Goal: Task Accomplishment & Management: Use online tool/utility

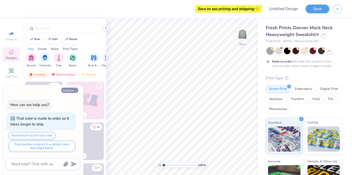
click at [75, 89] on icon "button" at bounding box center [75, 90] width 3 height 3
type textarea "x"
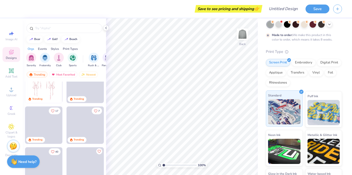
scroll to position [23, 0]
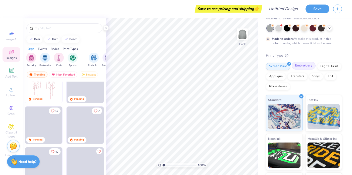
click at [300, 65] on div "Embroidery" at bounding box center [304, 66] width 24 height 8
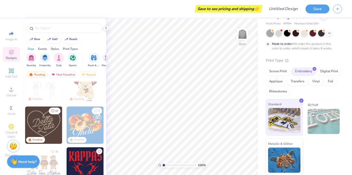
click at [284, 109] on img at bounding box center [284, 120] width 32 height 25
click at [288, 114] on img at bounding box center [284, 120] width 32 height 25
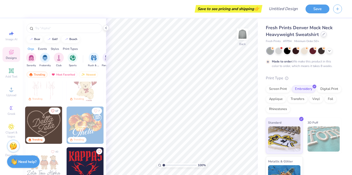
click at [322, 34] on icon at bounding box center [323, 34] width 3 height 3
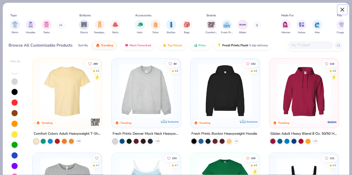
click at [341, 9] on button "Close" at bounding box center [343, 10] width 10 height 10
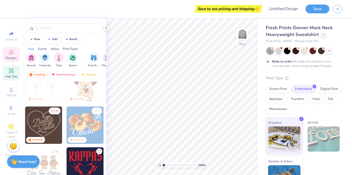
click at [17, 72] on div "Add Text" at bounding box center [12, 73] width 18 height 15
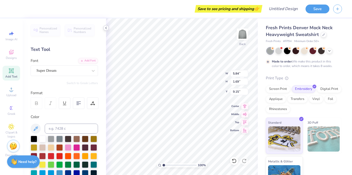
scroll to position [0, 1]
type textarea "CHAMPION"
type input "3.36"
click at [82, 68] on div "Super Dream" at bounding box center [62, 71] width 53 height 8
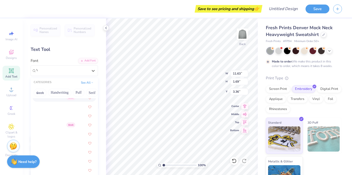
scroll to position [0, 0]
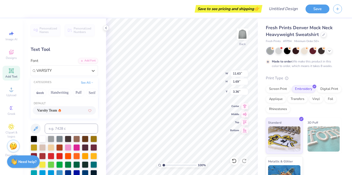
type input "VARSITY"
type input "11.13"
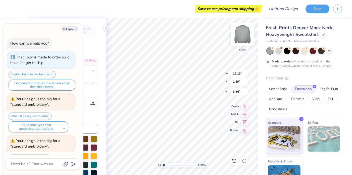
scroll to position [22, 0]
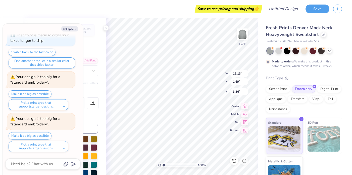
click at [94, 49] on div "Text Tool" at bounding box center [64, 49] width 67 height 7
click at [103, 27] on div at bounding box center [106, 28] width 6 height 6
click at [93, 109] on div "Personalized Names Personalized Numbers Text Tool Add Font Font Varsity Team Sw…" at bounding box center [64, 96] width 83 height 156
click at [73, 28] on button "Collapse" at bounding box center [69, 28] width 17 height 5
type textarea "x"
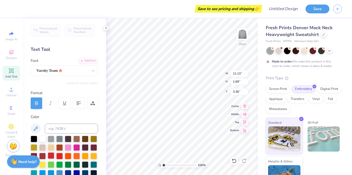
click at [53, 154] on div at bounding box center [51, 155] width 7 height 7
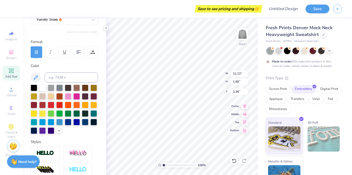
scroll to position [0, 0]
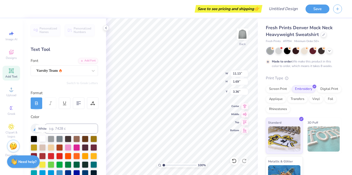
click at [41, 138] on div at bounding box center [42, 138] width 7 height 7
click at [54, 155] on div at bounding box center [51, 155] width 7 height 7
click at [41, 136] on div at bounding box center [42, 138] width 7 height 7
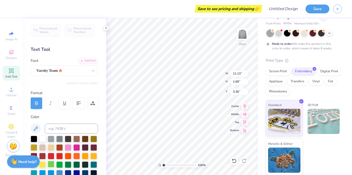
scroll to position [117, 0]
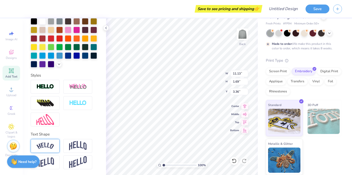
click at [48, 141] on div at bounding box center [45, 146] width 29 height 14
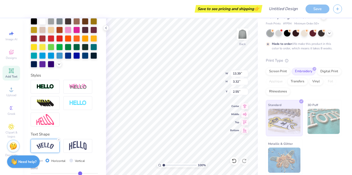
type input "13.39"
type input "3.32"
type input "2.55"
click at [80, 147] on img at bounding box center [78, 146] width 18 height 10
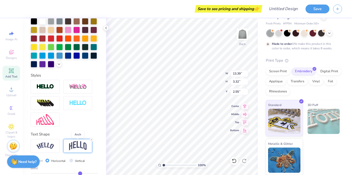
type input "11.13"
type input "3.99"
type input "2.51"
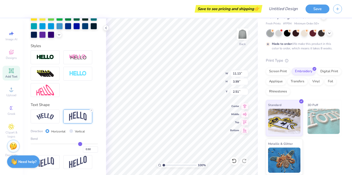
click at [78, 142] on div "Bend 0.50" at bounding box center [64, 144] width 67 height 16
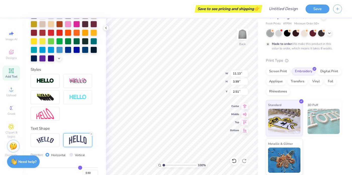
scroll to position [122, 0]
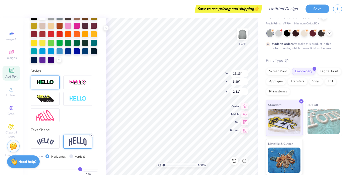
click at [51, 83] on img at bounding box center [45, 82] width 18 height 6
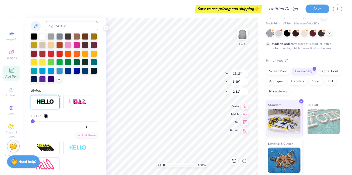
type input "11.16"
type input "4.03"
type input "2.49"
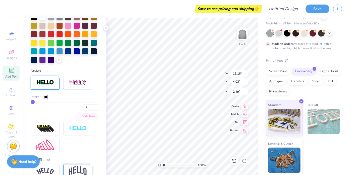
click at [36, 101] on div "Stroke 1 1" at bounding box center [64, 102] width 67 height 16
type input "2.50"
type textarea "CHAMP"
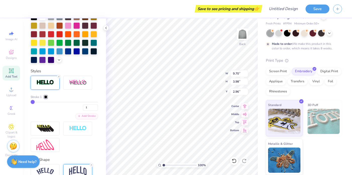
type input "9.70"
type input "3.98"
type input "10.80"
type input "4.43"
type input "11.75"
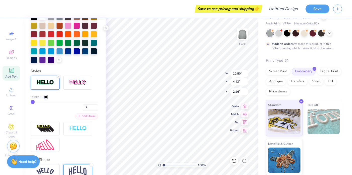
type input "4.82"
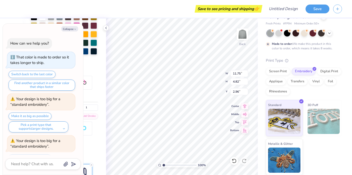
scroll to position [64, 0]
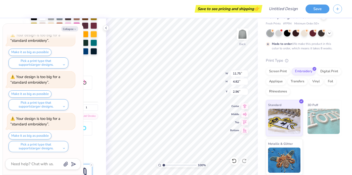
type textarea "x"
type input "3.00"
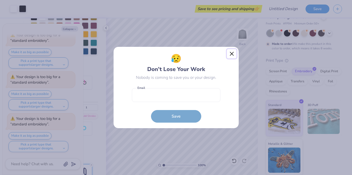
click at [230, 53] on button "Close" at bounding box center [232, 54] width 10 height 10
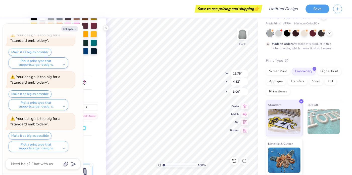
scroll to position [105, 0]
click at [315, 11] on button "Save" at bounding box center [317, 8] width 24 height 9
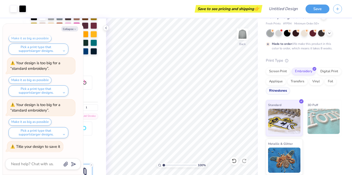
click at [283, 91] on div "Rhinestones" at bounding box center [278, 91] width 24 height 8
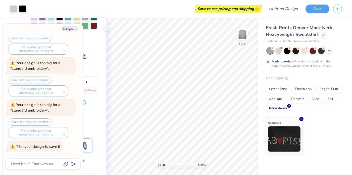
scroll to position [0, 0]
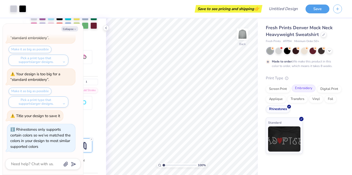
click at [305, 89] on div "Embroidery" at bounding box center [304, 88] width 24 height 8
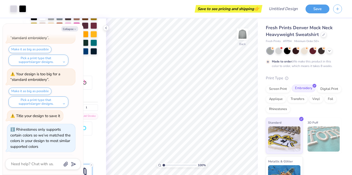
scroll to position [181, 0]
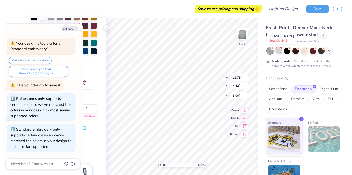
click at [281, 52] on div at bounding box center [278, 50] width 7 height 7
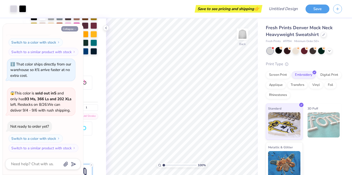
click at [75, 27] on button "Collapse" at bounding box center [69, 28] width 17 height 5
type textarea "x"
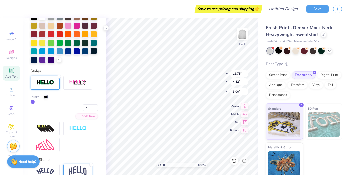
scroll to position [117, 0]
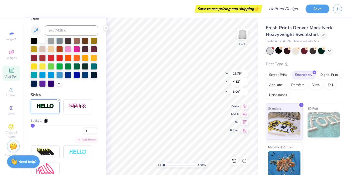
click at [43, 39] on div at bounding box center [42, 40] width 7 height 7
click at [51, 74] on div at bounding box center [51, 74] width 7 height 7
click at [43, 38] on div at bounding box center [42, 40] width 7 height 7
